Goal: Find specific page/section: Find specific page/section

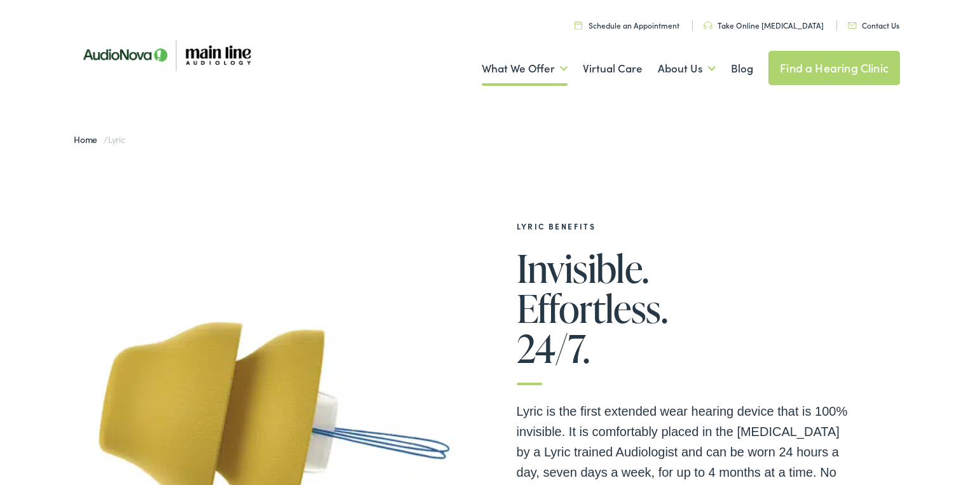
scroll to position [790, 0]
click at [855, 23] on img at bounding box center [852, 25] width 9 height 6
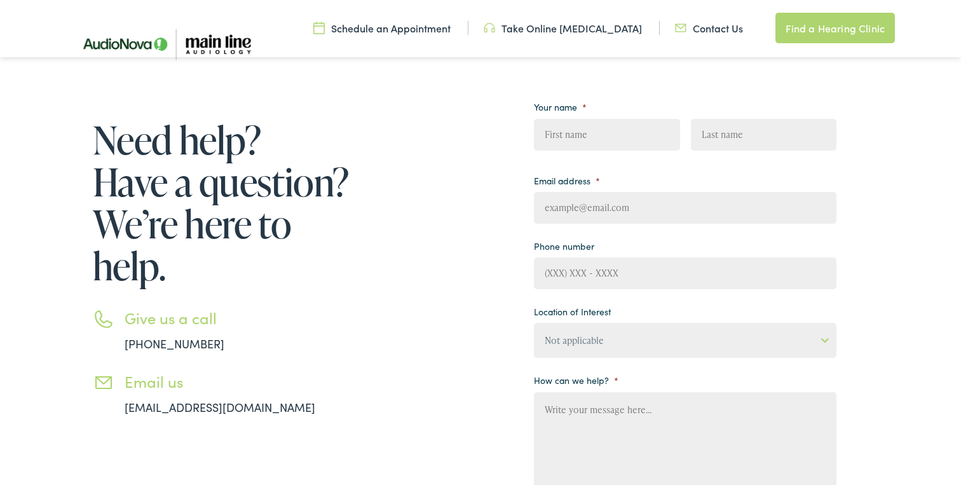
scroll to position [125, 0]
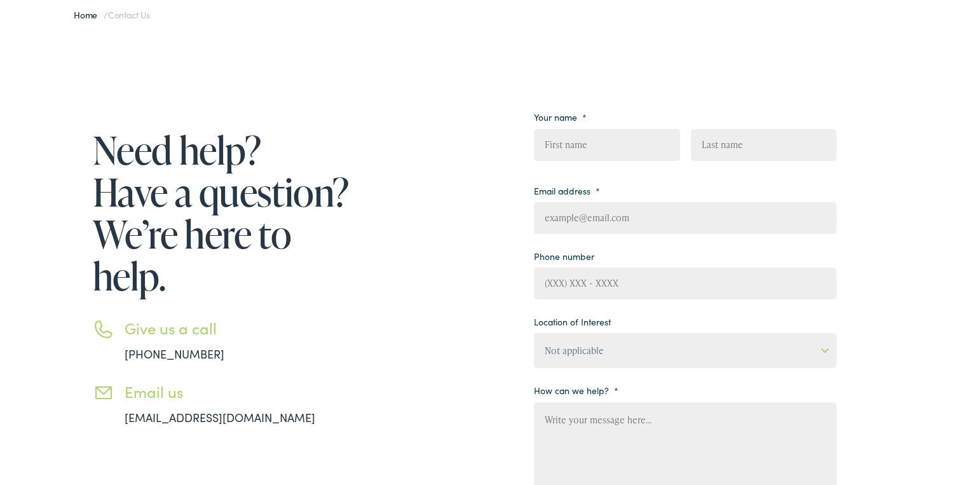
click at [603, 137] on input "First" at bounding box center [607, 145] width 146 height 32
type input "Alexander"
type input "Chern"
type input "alexander.chern@pennmedicine.upenn.edu"
type input "(904) 207-0895"
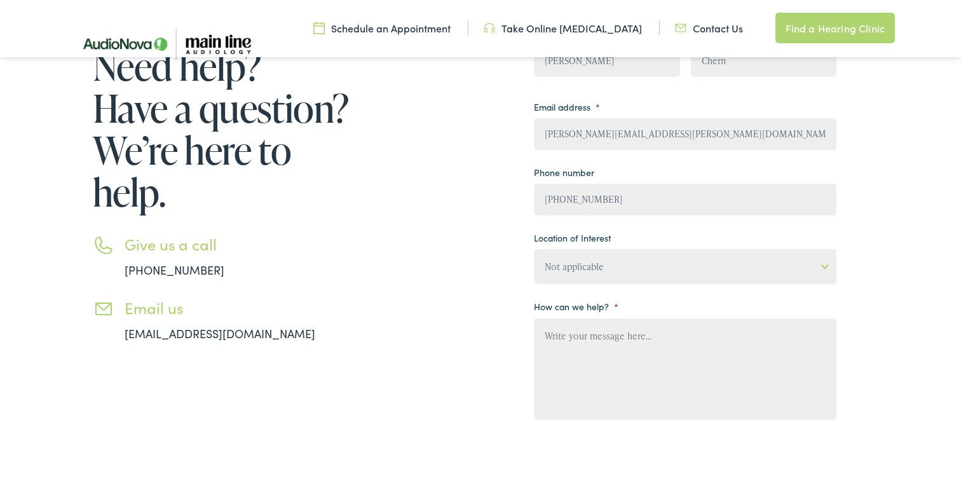
scroll to position [207, 0]
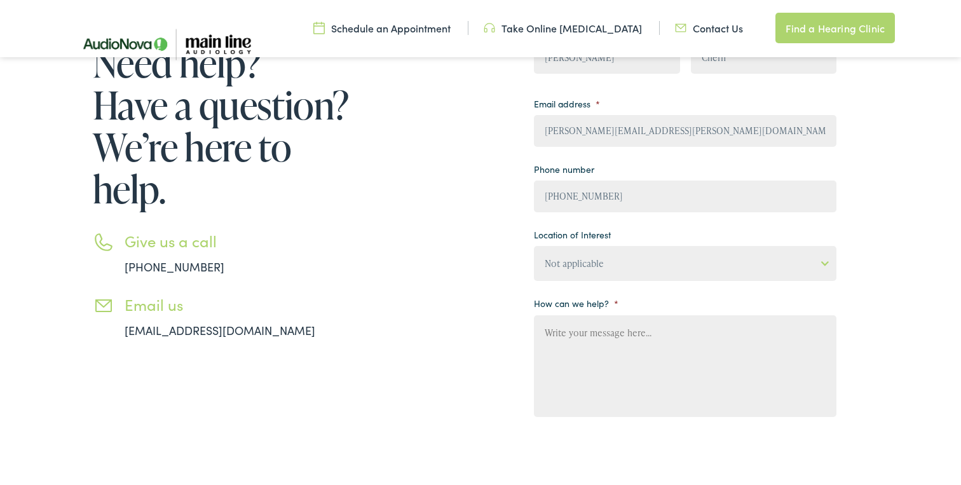
click at [611, 261] on select "Not applicable Audiology & Hearing Clinic, Paris Blount Hearing & Speech, Maryv…" at bounding box center [685, 263] width 303 height 35
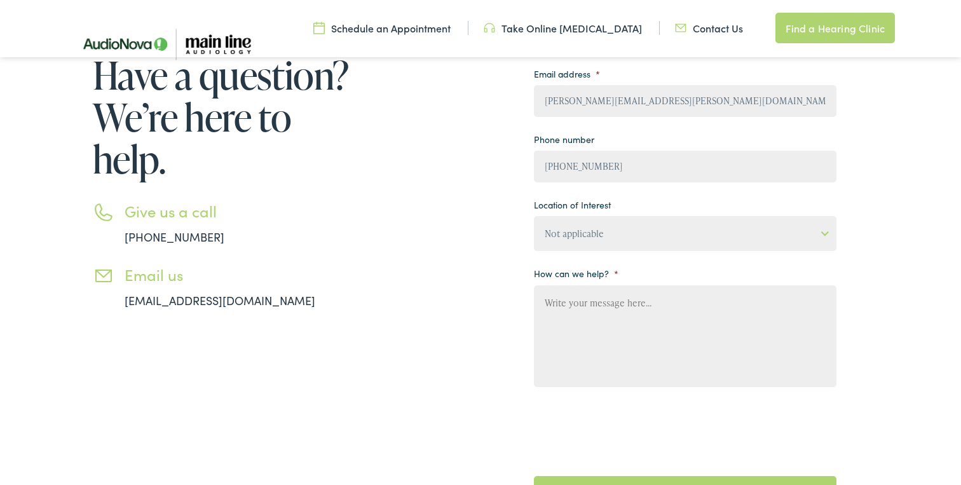
click at [636, 305] on textarea "How can we help? *" at bounding box center [685, 337] width 303 height 102
type textarea "Hello, I am ca"
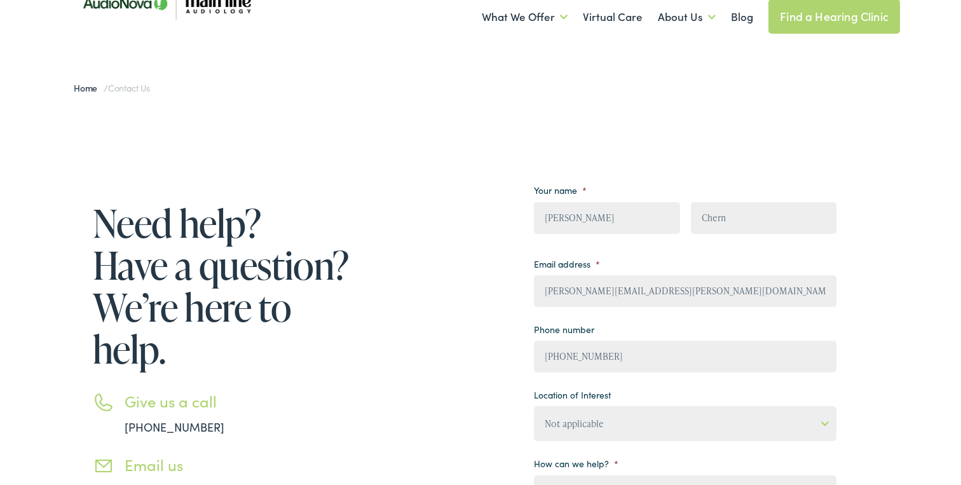
scroll to position [0, 0]
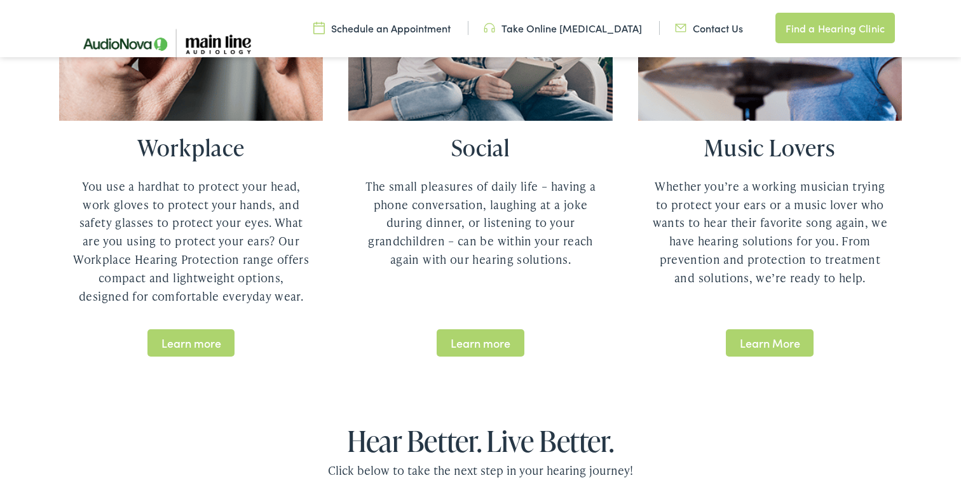
scroll to position [2868, 0]
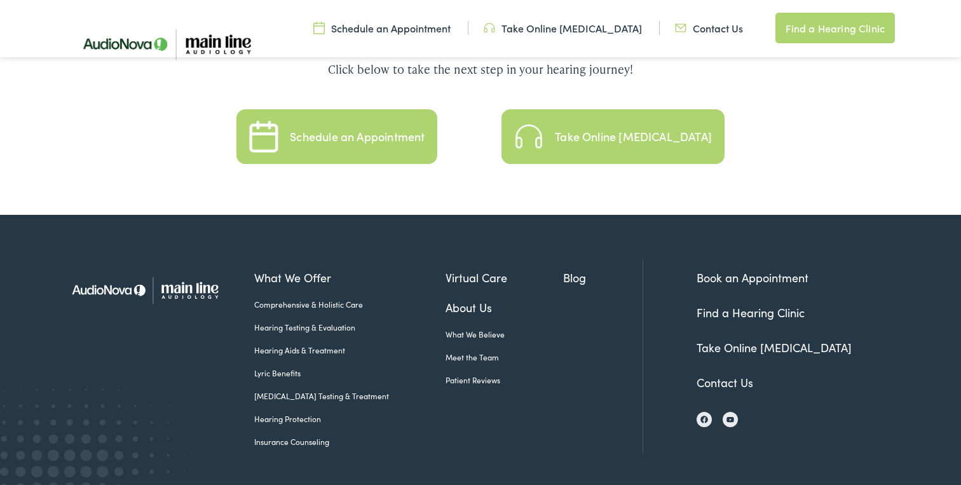
click at [280, 368] on link "Lyric Benefits" at bounding box center [349, 373] width 191 height 11
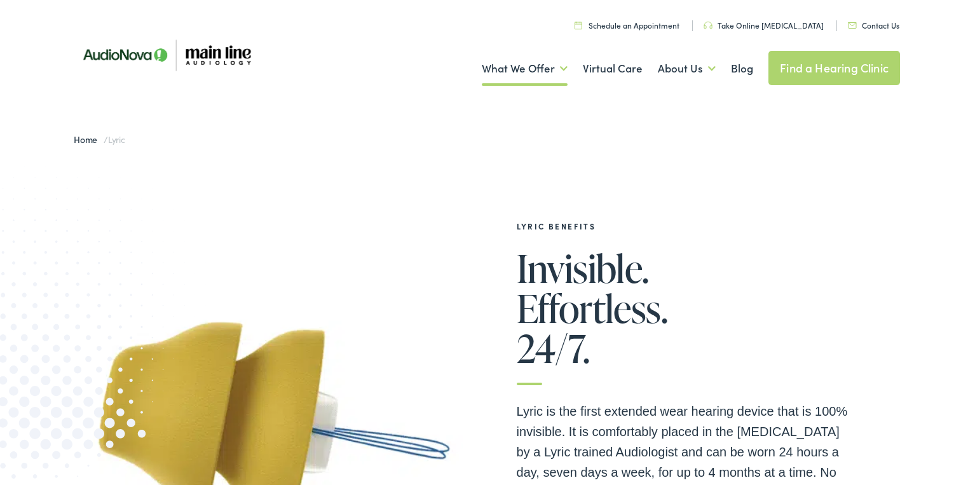
click at [895, 32] on ul "Schedule an Appointment Take Online Hearing Test Contact Us Find a Hearing Clin…" at bounding box center [485, 23] width 848 height 17
click at [879, 23] on link "Contact Us" at bounding box center [874, 25] width 52 height 11
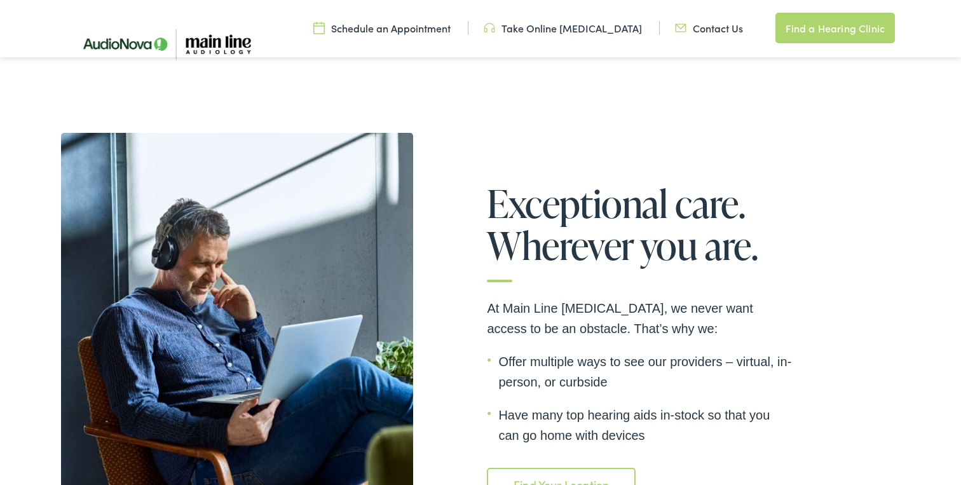
scroll to position [2453, 0]
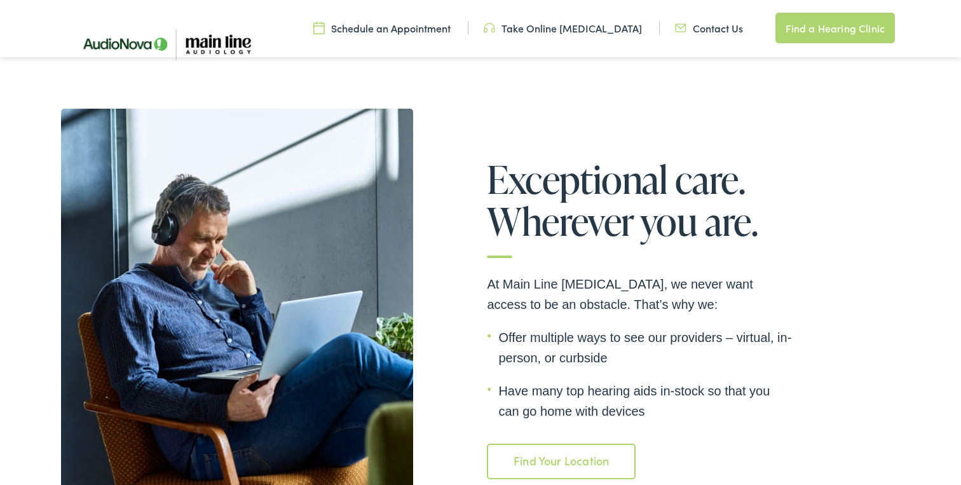
click at [571, 444] on link "Find Your Location" at bounding box center [561, 462] width 148 height 36
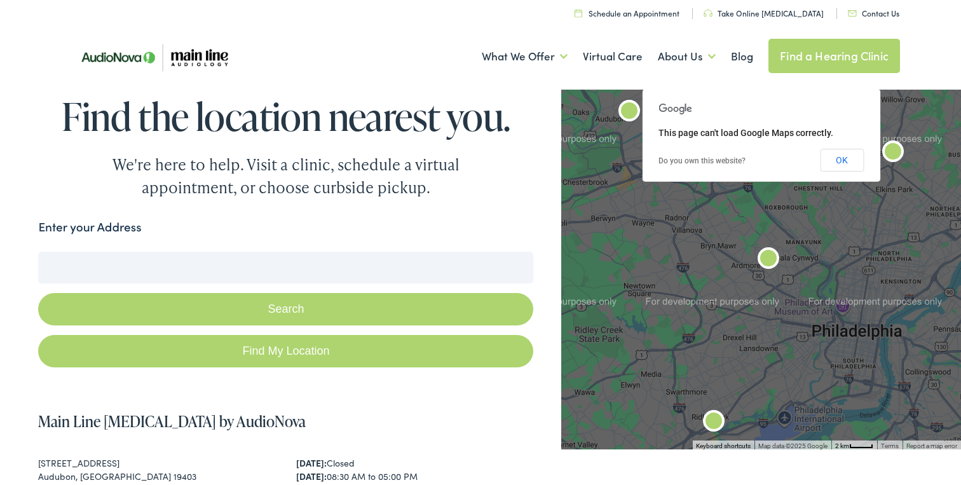
scroll to position [790, 0]
click at [354, 275] on input "Enter your Address" at bounding box center [285, 268] width 495 height 32
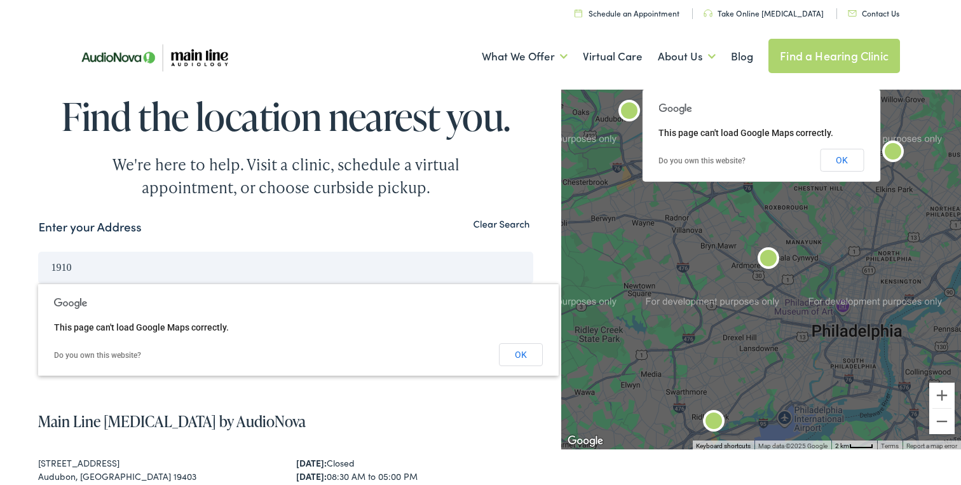
type input "19103"
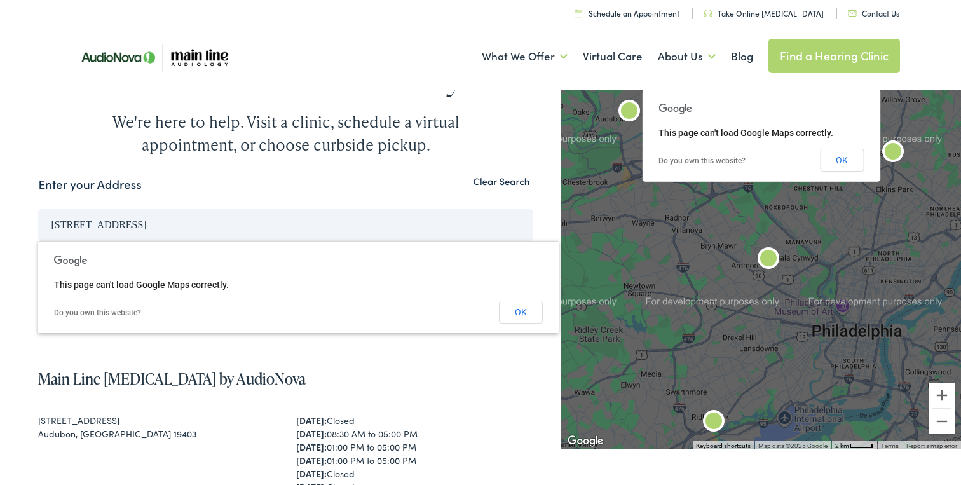
scroll to position [45, 0]
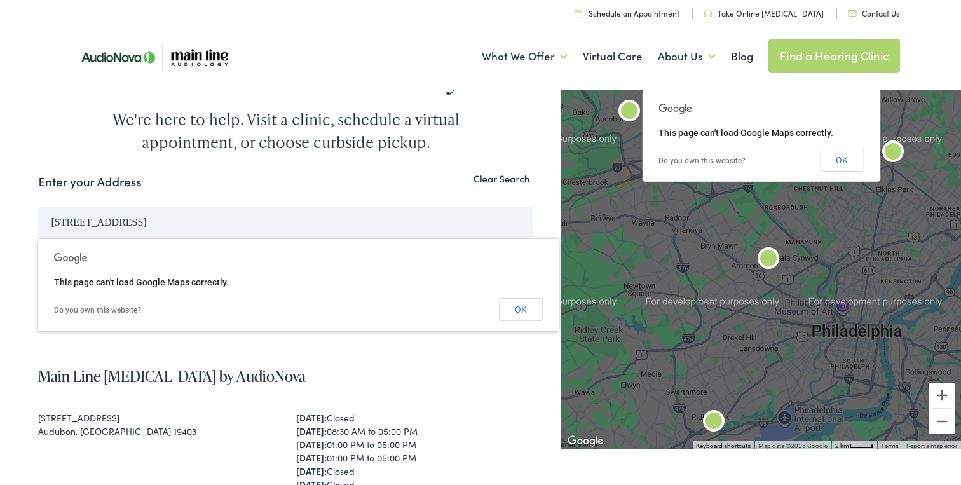
type input "[STREET_ADDRESS]"
click at [396, 198] on form "Enter your Address [STREET_ADDRESS] Search Find My Location" at bounding box center [285, 248] width 495 height 150
click at [511, 306] on button "OK" at bounding box center [521, 309] width 44 height 23
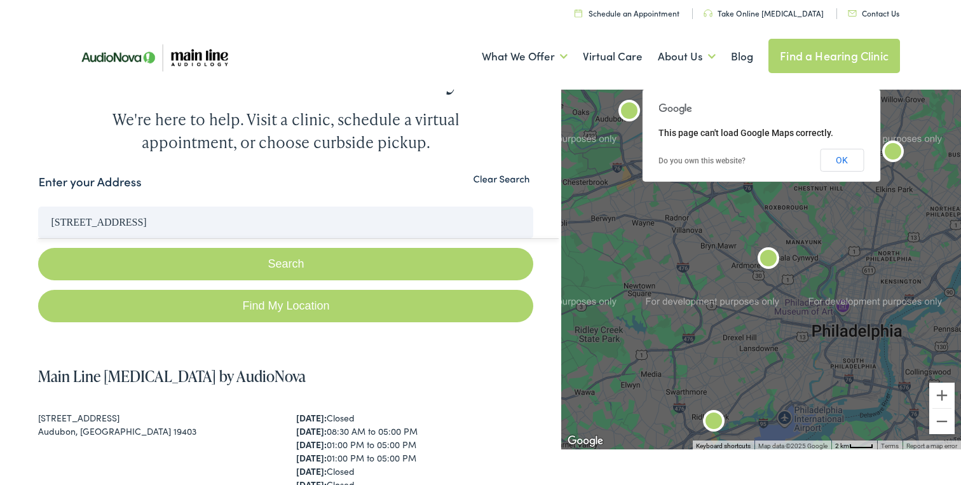
click at [448, 263] on button "Search" at bounding box center [285, 264] width 495 height 32
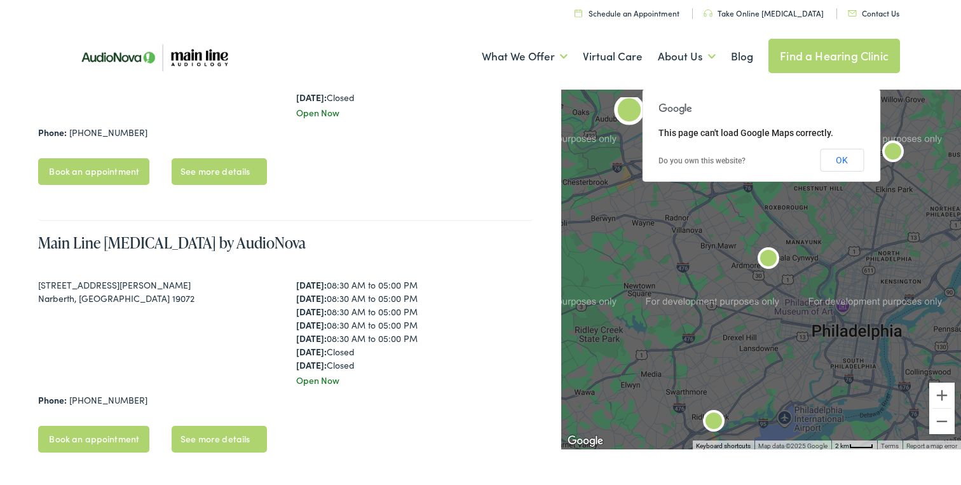
scroll to position [708, 0]
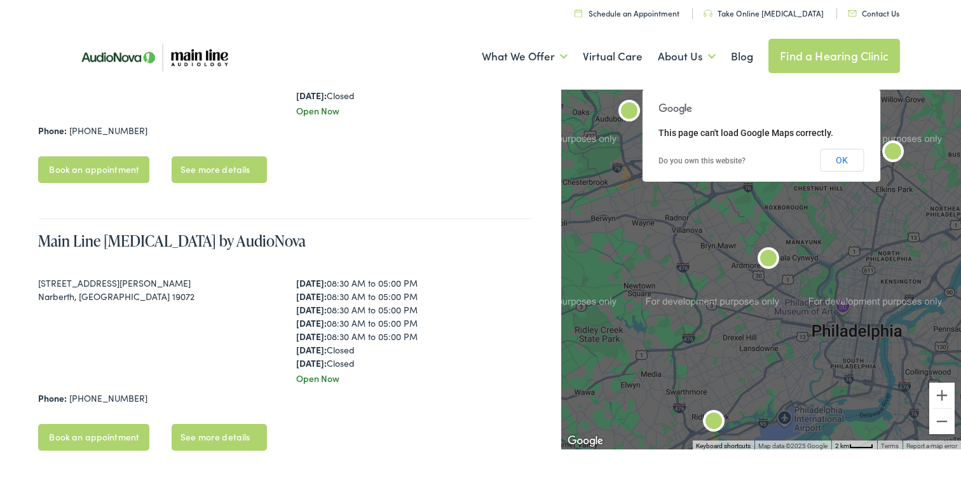
click at [88, 285] on div "[STREET_ADDRESS][PERSON_NAME]" at bounding box center [157, 283] width 238 height 13
type textarea "[PERSON_NAME]"
click at [88, 285] on div "[STREET_ADDRESS][PERSON_NAME]" at bounding box center [157, 283] width 238 height 13
